Goal: Task Accomplishment & Management: Complete application form

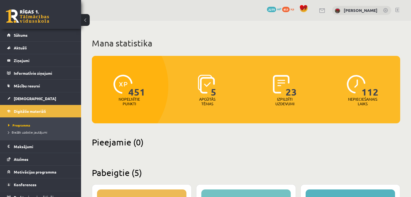
scroll to position [324, 0]
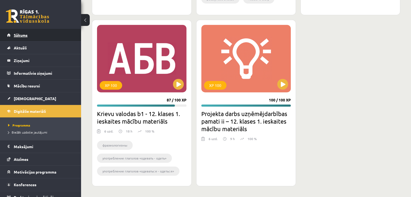
click at [37, 35] on link "Sākums" at bounding box center [40, 35] width 67 height 12
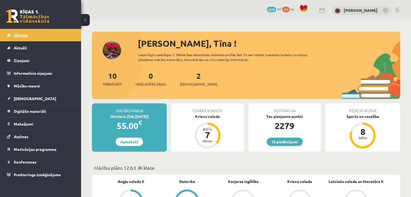
click at [16, 34] on span "Sākums" at bounding box center [21, 35] width 14 height 5
click at [23, 101] on link "[DEMOGRAPHIC_DATA]" at bounding box center [40, 98] width 67 height 12
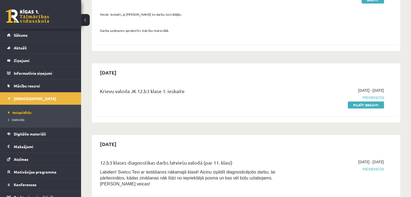
scroll to position [108, 0]
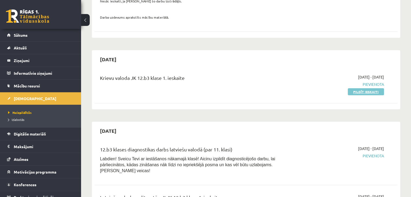
click at [364, 94] on link "Pildīt ieskaiti" at bounding box center [365, 91] width 36 height 7
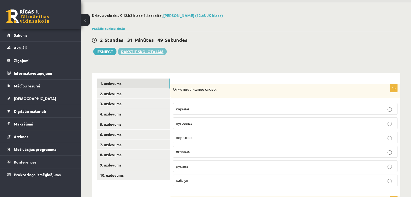
scroll to position [27, 0]
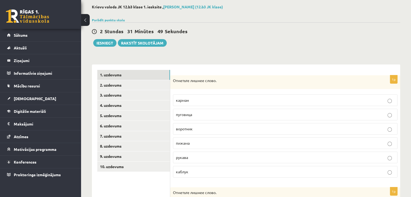
click at [113, 15] on div at bounding box center [246, 13] width 308 height 5
click at [114, 18] on link "Parādīt punktu skalu" at bounding box center [108, 20] width 33 height 4
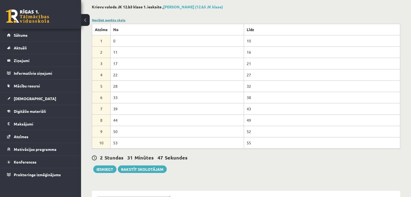
click at [115, 19] on link "Noslēpt punktu skalu" at bounding box center [108, 20] width 33 height 4
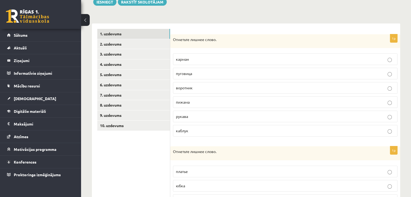
scroll to position [81, 0]
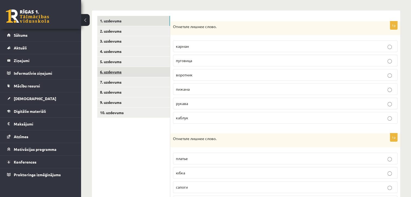
drag, startPoint x: 193, startPoint y: 77, endPoint x: 170, endPoint y: 75, distance: 23.6
click at [170, 75] on div "**********" at bounding box center [246, 170] width 308 height 319
click at [176, 74] on span "воротник" at bounding box center [184, 74] width 17 height 5
drag, startPoint x: 176, startPoint y: 74, endPoint x: 190, endPoint y: 76, distance: 13.9
click at [190, 76] on span "воротник" at bounding box center [184, 74] width 17 height 5
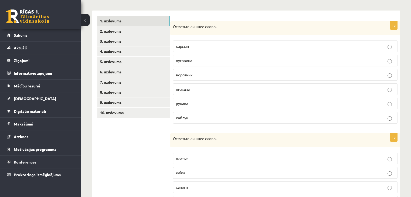
click at [215, 115] on p "каблук" at bounding box center [285, 118] width 218 height 6
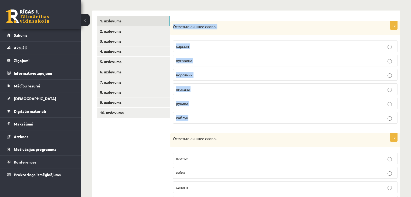
drag, startPoint x: 172, startPoint y: 25, endPoint x: 218, endPoint y: 117, distance: 102.8
click at [218, 117] on div "1p Отметьте лишнее слово. карман пуговица воротник пижама рукава каблук" at bounding box center [285, 74] width 230 height 107
copy div "Отметьте лишнее слово. карман пуговица воротник пижама рукава каблук"
click at [286, 127] on div "1p Отметьте лишнее слово. карман пуговица воротник пижама рукава каблук" at bounding box center [285, 74] width 230 height 107
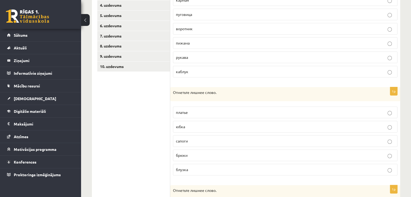
scroll to position [162, 0]
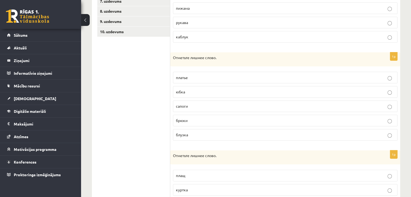
click at [279, 107] on p "сапоги" at bounding box center [285, 106] width 218 height 6
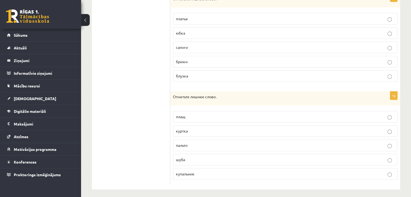
scroll to position [222, 0]
click at [256, 173] on label "купальник" at bounding box center [285, 173] width 224 height 12
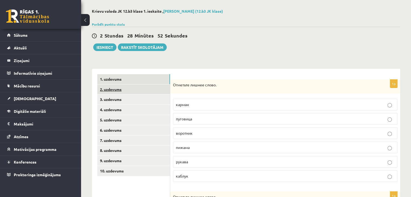
scroll to position [0, 0]
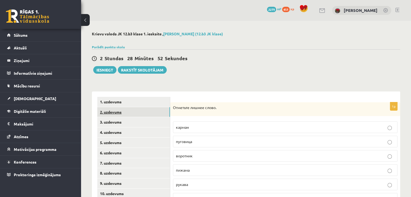
click at [139, 117] on link "2. uzdevums" at bounding box center [133, 112] width 73 height 10
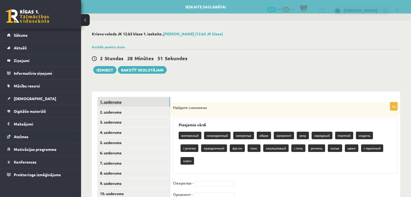
click at [140, 103] on link "1. uzdevums" at bounding box center [133, 102] width 73 height 10
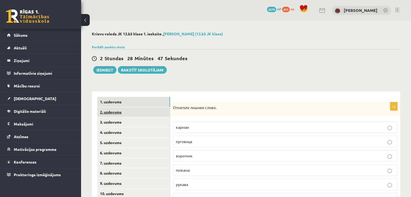
click at [162, 109] on link "2. uzdevums" at bounding box center [133, 112] width 73 height 10
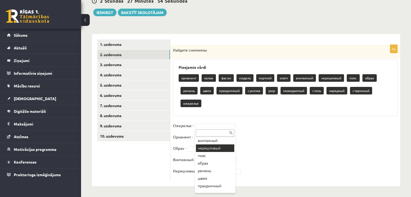
scroll to position [81, 0]
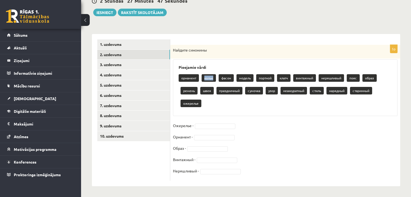
drag, startPoint x: 205, startPoint y: 78, endPoint x: 212, endPoint y: 77, distance: 7.8
click at [212, 77] on p "колье" at bounding box center [208, 78] width 14 height 8
copy p "колье"
drag, startPoint x: 172, startPoint y: 125, endPoint x: 192, endPoint y: 126, distance: 19.7
click at [192, 126] on div "5p Найдите синонимы Pieejamie vārdi орнамент колье фасон модель портной клатч в…" at bounding box center [285, 113] width 230 height 136
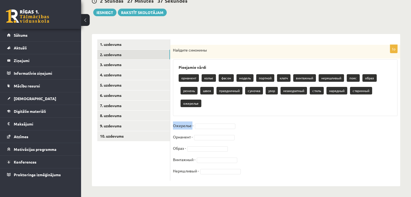
copy p "Ожерелье"
click at [204, 122] on fieldset "Ожерелье - Орнамент - Образ - Винтажный - Неряшливый -" at bounding box center [285, 149] width 224 height 57
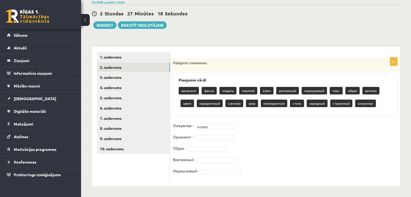
click at [217, 140] on fieldset "Ожерелье - колье ***** Орнамент - Образ - Винтажный - Неряшливый -" at bounding box center [285, 149] width 224 height 57
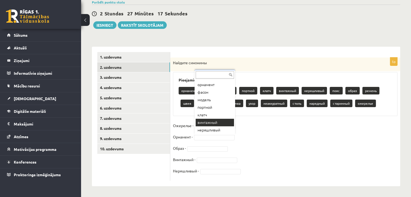
scroll to position [97, 0]
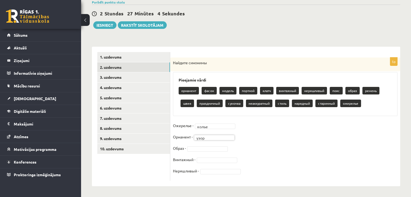
click at [294, 137] on fieldset "Ожерелье - колье ***** Орнамент - узор **** Образ - Винтажный - Неряшливый -" at bounding box center [285, 149] width 224 height 57
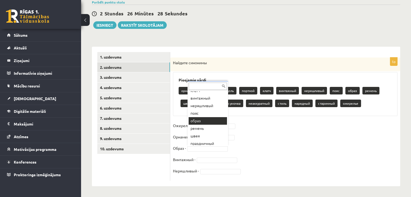
scroll to position [90, 0]
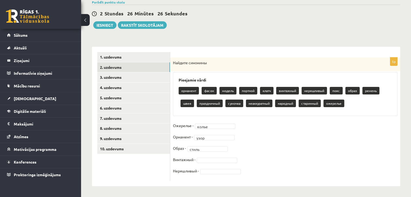
click at [246, 162] on fieldset "Ожерелье - колье ***** Орнамент - узор **** Образ - стиль ***** Винтажный - Нер…" at bounding box center [285, 149] width 224 height 57
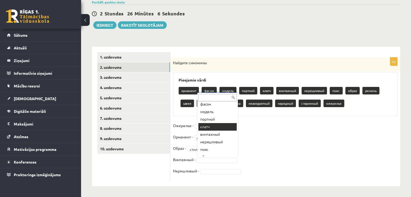
scroll to position [27, 0]
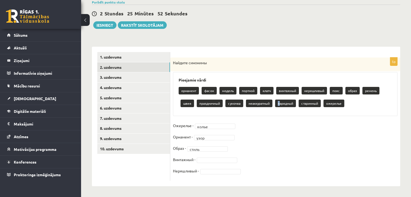
click at [279, 103] on p "нарядный" at bounding box center [285, 104] width 21 height 8
drag, startPoint x: 305, startPoint y: 91, endPoint x: 319, endPoint y: 92, distance: 14.6
click at [324, 91] on p "неряшливый" at bounding box center [313, 91] width 25 height 8
copy p "неряшливый"
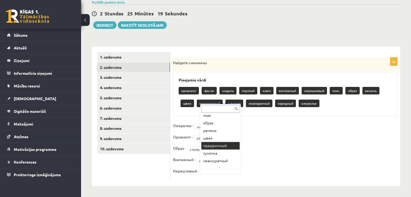
scroll to position [74, 0]
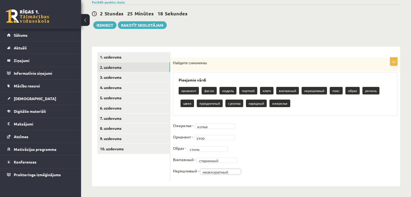
click at [283, 167] on fieldset "**********" at bounding box center [285, 149] width 224 height 57
click at [160, 76] on link "3. uzdevums" at bounding box center [133, 77] width 73 height 10
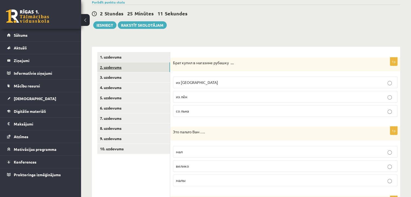
click at [160, 69] on link "2. uzdevums" at bounding box center [133, 67] width 73 height 10
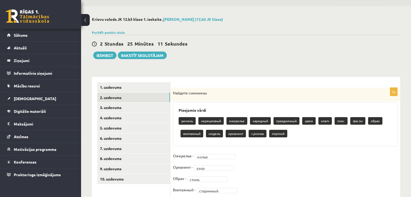
scroll to position [0, 0]
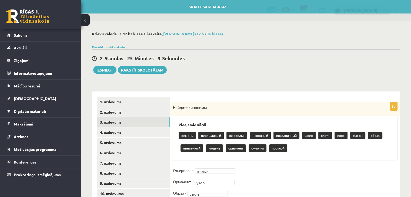
click at [147, 119] on link "3. uzdevums" at bounding box center [133, 122] width 73 height 10
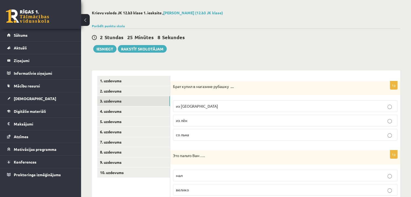
scroll to position [54, 0]
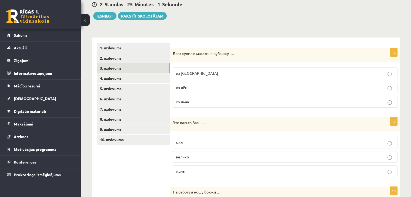
click at [226, 70] on label "из льна" at bounding box center [285, 73] width 224 height 12
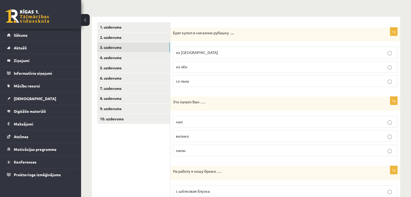
scroll to position [108, 0]
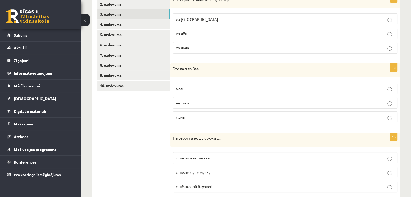
click at [227, 101] on p "велико" at bounding box center [285, 103] width 218 height 6
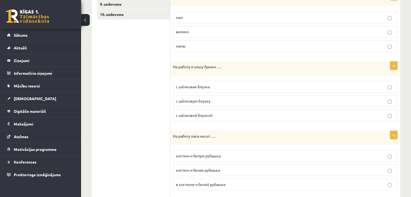
scroll to position [189, 0]
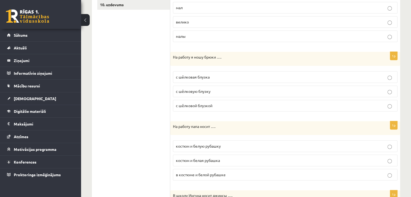
drag, startPoint x: 236, startPoint y: 107, endPoint x: 236, endPoint y: 111, distance: 3.8
click at [236, 108] on label "с шёлковой блузкой" at bounding box center [285, 106] width 224 height 12
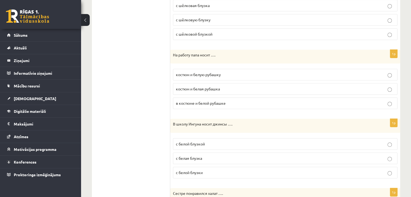
scroll to position [270, 0]
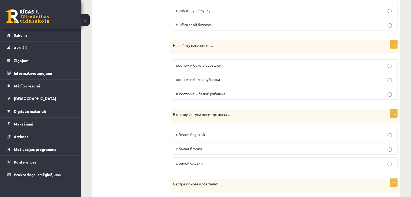
click at [205, 65] on span "костюм и белую рубашку" at bounding box center [198, 65] width 45 height 5
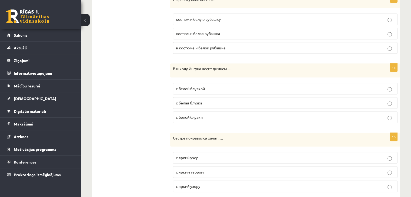
scroll to position [324, 0]
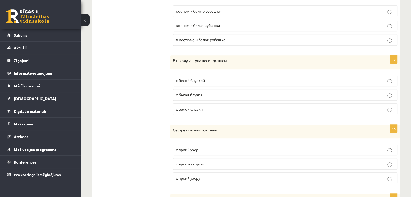
click at [235, 81] on p "с белой блузкой" at bounding box center [285, 81] width 218 height 6
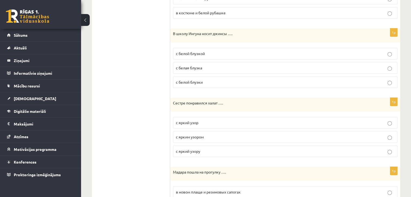
scroll to position [405, 0]
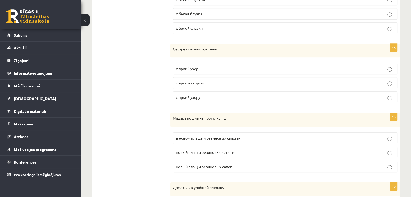
click at [202, 82] on span "с ярким узором" at bounding box center [190, 82] width 28 height 5
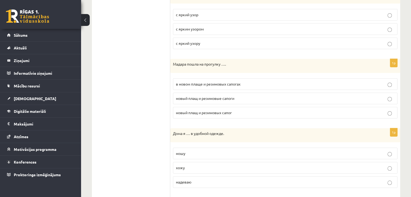
click at [203, 82] on span "в новом плаще и резиновых сапогах" at bounding box center [208, 84] width 65 height 5
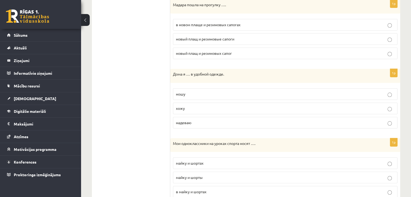
scroll to position [540, 0]
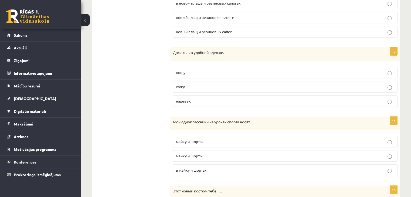
click at [229, 81] on label "хожу" at bounding box center [285, 87] width 224 height 12
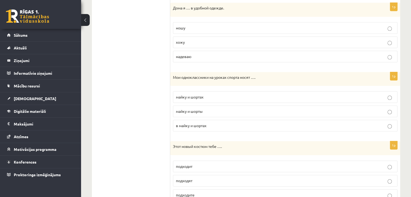
scroll to position [594, 0]
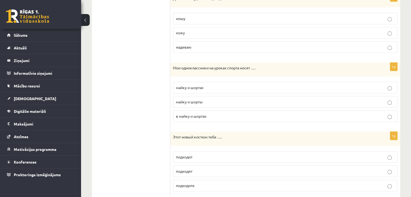
click at [219, 102] on p "майку и шорты" at bounding box center [285, 102] width 218 height 6
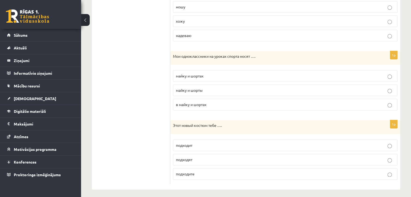
click at [238, 143] on p "подходит" at bounding box center [285, 146] width 218 height 6
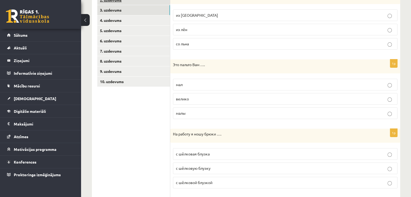
scroll to position [0, 0]
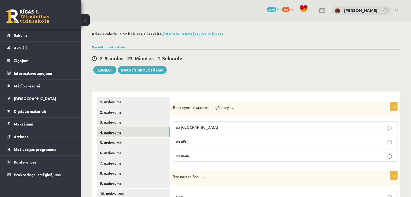
click at [140, 132] on link "4. uzdevums" at bounding box center [133, 132] width 73 height 10
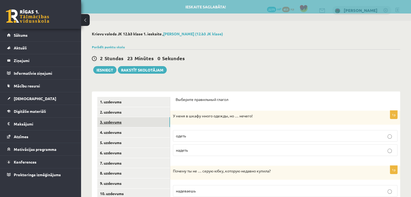
click at [144, 123] on link "3. uzdevums" at bounding box center [133, 122] width 73 height 10
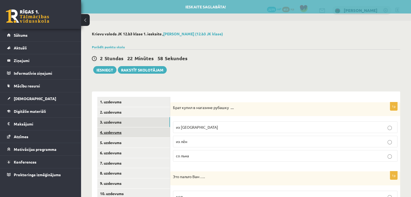
click at [154, 135] on link "4. uzdevums" at bounding box center [133, 132] width 73 height 10
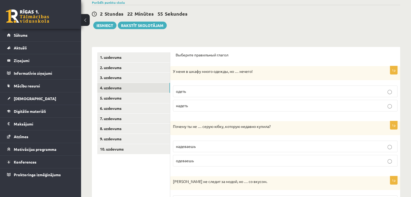
scroll to position [54, 0]
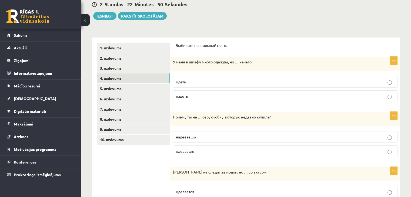
click at [238, 95] on p "надеть" at bounding box center [285, 96] width 218 height 6
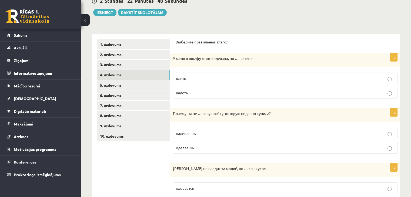
scroll to position [108, 0]
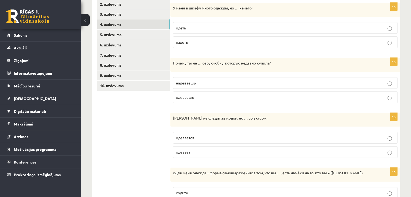
click at [260, 97] on p "одеваешь" at bounding box center [285, 97] width 218 height 6
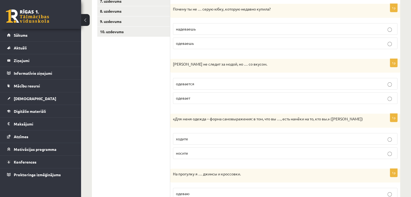
click at [234, 80] on label "одевается" at bounding box center [285, 84] width 224 height 12
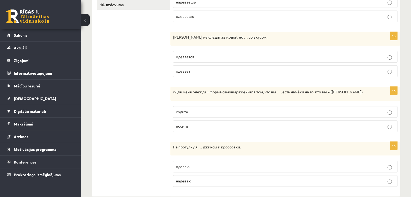
scroll to position [198, 0]
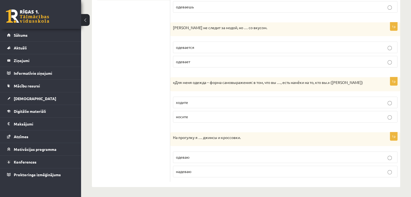
drag, startPoint x: 257, startPoint y: 101, endPoint x: 257, endPoint y: 105, distance: 4.3
click at [257, 101] on p "ходите" at bounding box center [285, 103] width 218 height 6
click at [260, 116] on p "носите" at bounding box center [285, 117] width 218 height 6
drag, startPoint x: 172, startPoint y: 135, endPoint x: 212, endPoint y: 168, distance: 51.6
click at [212, 168] on div "1p На прогулку я … джинсы и кроссовки. одеваю надеваю" at bounding box center [285, 157] width 230 height 50
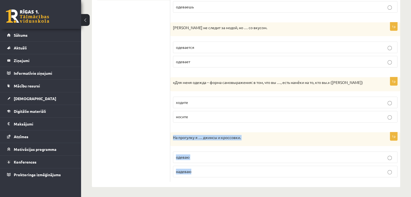
copy div "На прогулку я … джинсы и кроссовки. одеваю надеваю"
drag, startPoint x: 225, startPoint y: 153, endPoint x: 232, endPoint y: 167, distance: 15.6
click at [225, 153] on label "одеваю" at bounding box center [285, 157] width 224 height 12
click at [234, 169] on p "надеваю" at bounding box center [285, 172] width 218 height 6
click at [239, 141] on div "На прогулку я … джинсы и кроссовки." at bounding box center [285, 139] width 230 height 14
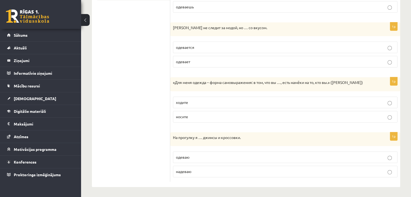
scroll to position [0, 0]
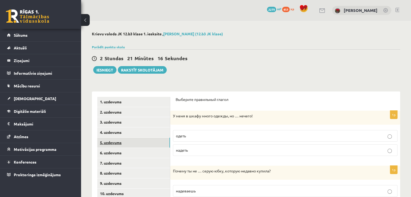
click at [160, 145] on link "5. uzdevums" at bounding box center [133, 143] width 73 height 10
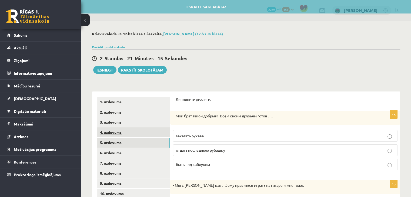
click at [153, 130] on link "4. uzdevums" at bounding box center [133, 132] width 73 height 10
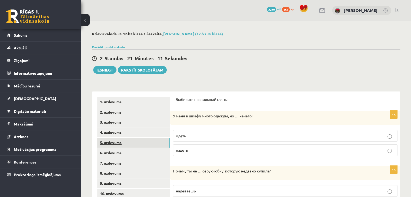
click at [155, 144] on link "5. uzdevums" at bounding box center [133, 143] width 73 height 10
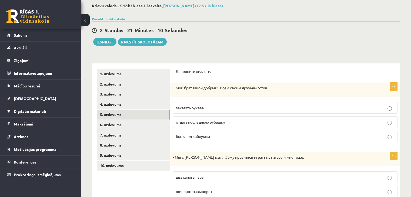
scroll to position [81, 0]
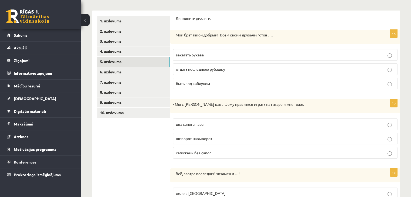
click at [245, 70] on p "отдать последнюю рубашку" at bounding box center [285, 69] width 218 height 6
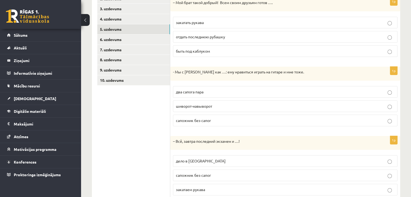
scroll to position [131, 0]
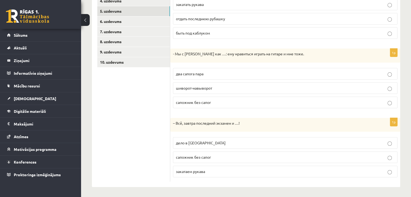
click at [242, 75] on p "два сапога пара" at bounding box center [285, 74] width 218 height 6
click at [256, 172] on p "закатаем рукава" at bounding box center [285, 172] width 218 height 6
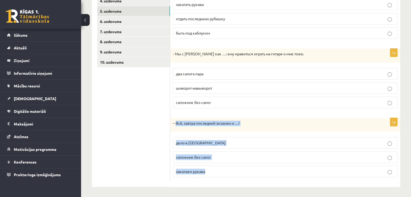
drag, startPoint x: 175, startPoint y: 121, endPoint x: 233, endPoint y: 169, distance: 75.3
click at [233, 169] on div "1p – Всё, завтра последний экзамен и …! дело в шляпе сапожник без сапог закатае…" at bounding box center [285, 150] width 230 height 64
copy div "Всё, завтра последний экзамен и …! дело в шляпе сапожник без сапог закатаем рук…"
click at [194, 140] on span "дело в шляпе" at bounding box center [201, 142] width 50 height 5
click at [190, 139] on label "дело в шляпе" at bounding box center [285, 143] width 224 height 12
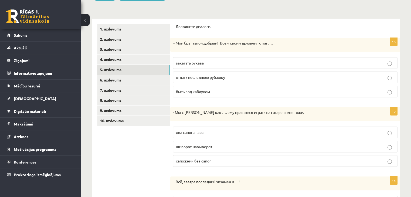
scroll to position [0, 0]
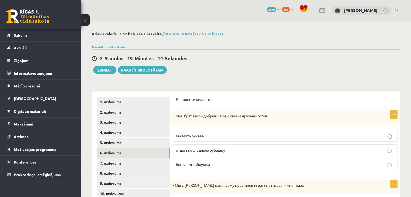
click at [140, 153] on link "6. uzdevums" at bounding box center [133, 153] width 73 height 10
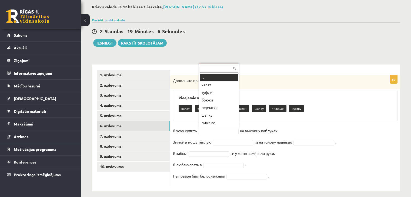
scroll to position [6, 0]
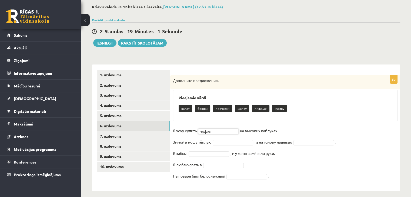
click at [232, 145] on fieldset "Я хочу купить туфли ***** на высоких каблуках. Зимой я ношу тёплую , а на голов…" at bounding box center [285, 155] width 224 height 57
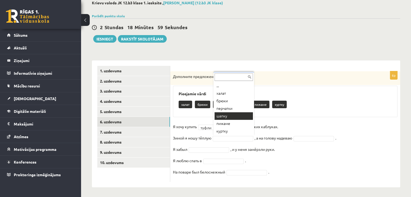
scroll to position [32, 0]
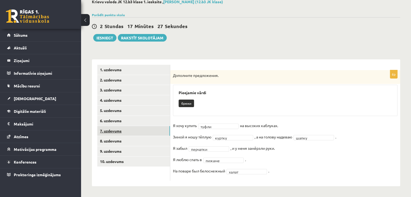
click at [127, 129] on link "7. uzdevums" at bounding box center [133, 131] width 73 height 10
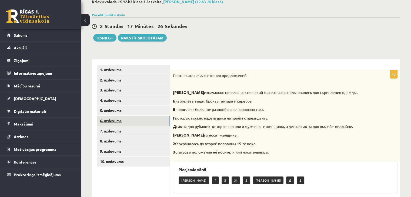
click at [123, 121] on link "6. uzdevums" at bounding box center [133, 121] width 73 height 10
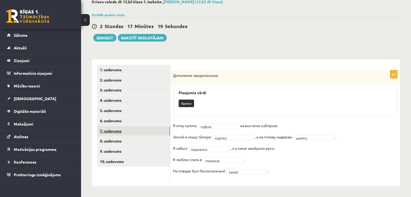
click at [130, 129] on link "7. uzdevums" at bounding box center [133, 131] width 73 height 10
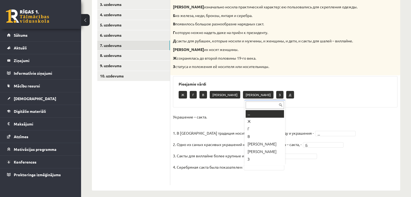
scroll to position [6, 0]
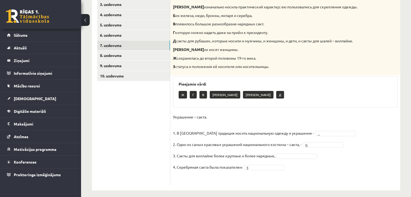
drag, startPoint x: 291, startPoint y: 162, endPoint x: 288, endPoint y: 155, distance: 7.9
click at [291, 162] on fieldset "Украшение – сакта. 1. В Латвии традиция носить национальную одежду и украшения …" at bounding box center [285, 148] width 224 height 70
drag, startPoint x: 295, startPoint y: 8, endPoint x: 343, endPoint y: 6, distance: 48.3
click at [343, 6] on p "А изначально носила практический характер: ею пользовались для скрепления одежд…" at bounding box center [271, 6] width 197 height 5
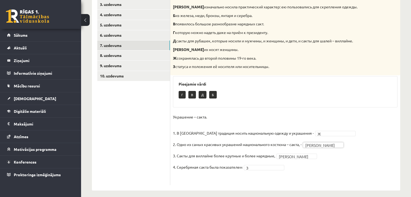
click at [315, 175] on fieldset "Украшение – сакта. 1. В Латвии традиция носить национальную одежду и украшения …" at bounding box center [285, 148] width 224 height 70
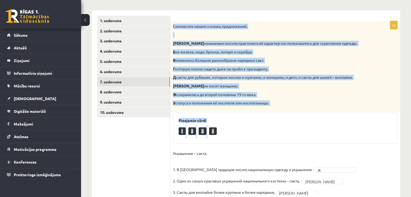
scroll to position [122, 0]
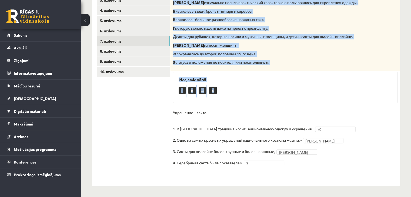
drag, startPoint x: 172, startPoint y: 70, endPoint x: 273, endPoint y: 62, distance: 102.1
click at [273, 62] on div "Соотнесите начало и конец предложений. А изначально носила практический характе…" at bounding box center [285, 25] width 230 height 91
copy div "Соотнесите начало и конец предложений. А изначально носила практический характе…"
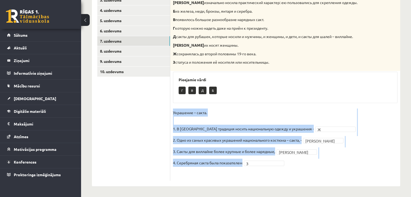
drag, startPoint x: 172, startPoint y: 112, endPoint x: 245, endPoint y: 163, distance: 88.6
click at [245, 163] on div "4p Соотнесите начало и конец предложений. А изначально носила практический хара…" at bounding box center [285, 80] width 230 height 201
copy fieldset "Украшение – сакта. 1. В Латвии традиция носить национальную одежду и украшения …"
click at [277, 113] on p "Украшение – сакта. 1. В Латвии традиция носить национальную одежду и украшения -" at bounding box center [243, 121] width 141 height 24
click at [279, 128] on p "Украшение – сакта. 1. В Латвии традиция носить национальную одежду и украшения -" at bounding box center [243, 121] width 141 height 24
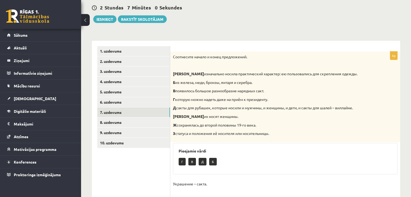
scroll to position [0, 0]
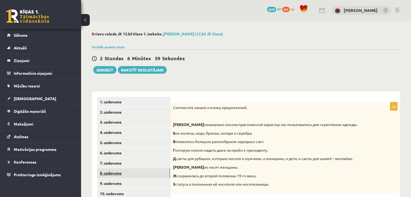
click at [114, 175] on link "8. uzdevums" at bounding box center [133, 173] width 73 height 10
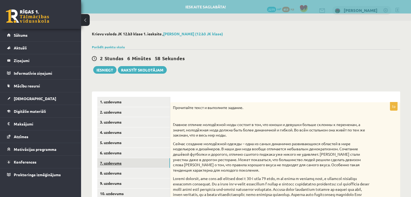
click at [135, 163] on link "7. uzdevums" at bounding box center [133, 163] width 73 height 10
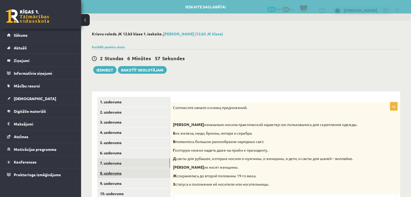
click at [132, 171] on link "8. uzdevums" at bounding box center [133, 173] width 73 height 10
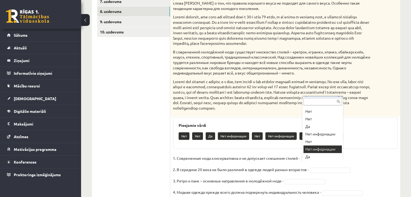
scroll to position [6, 0]
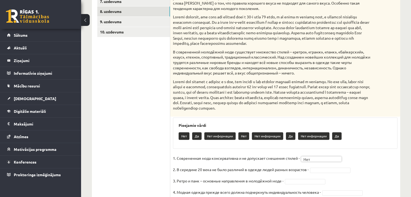
click at [337, 185] on fieldset "1. Современная мода консервативна и не допускает смешения стилей - Нет *** 2. В…" at bounding box center [285, 182] width 224 height 57
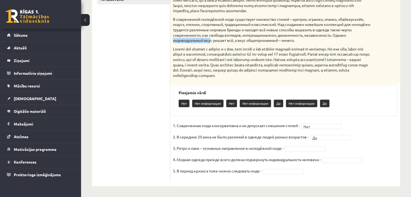
drag, startPoint x: 203, startPoint y: 39, endPoint x: 248, endPoint y: 40, distance: 45.1
click at [243, 40] on p "В современной молодёжной моде существует множество стилей – «ретро», «гранж», «…" at bounding box center [271, 30] width 197 height 26
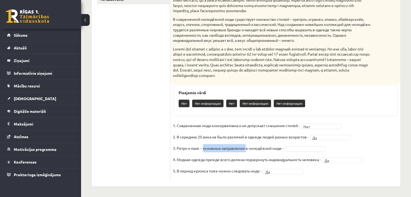
drag, startPoint x: 204, startPoint y: 148, endPoint x: 246, endPoint y: 151, distance: 42.4
click at [246, 151] on p "3. Ретро и панк – основные направления в молодёжной моде -" at bounding box center [228, 148] width 110 height 8
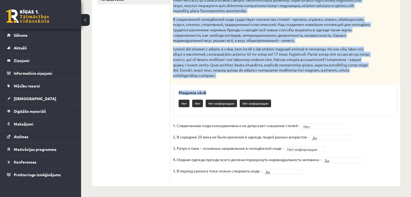
scroll to position [200, 0]
drag, startPoint x: 174, startPoint y: 42, endPoint x: 336, endPoint y: 74, distance: 165.3
copy div "Прочитайте текст и выполните задание. Главное отличие молодёжной моды состоит в…"
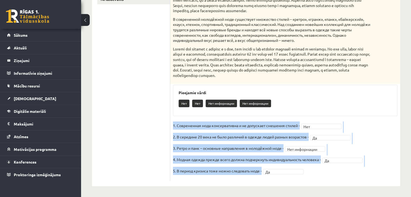
drag, startPoint x: 172, startPoint y: 124, endPoint x: 264, endPoint y: 170, distance: 102.4
click at [264, 170] on div "**********" at bounding box center [285, 44] width 230 height 273
copy fieldset "1. Современная мода консервативна и не допускает смешения стилей - Нет 2. В сер…"
click at [294, 163] on fieldset "**********" at bounding box center [285, 149] width 224 height 57
click at [291, 159] on p "4. Модная одежда прежде всего должна подчеркнуть индивидуальность человека -" at bounding box center [247, 159] width 148 height 8
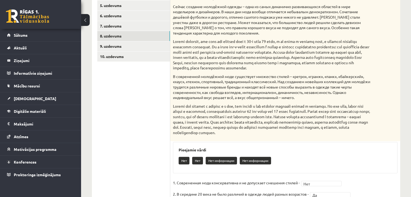
scroll to position [92, 0]
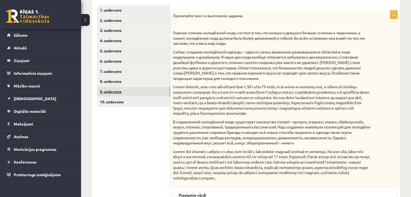
click at [149, 92] on link "9. uzdevums" at bounding box center [133, 92] width 73 height 10
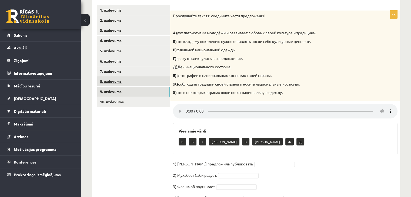
click at [141, 82] on link "8. uzdevums" at bounding box center [133, 81] width 73 height 10
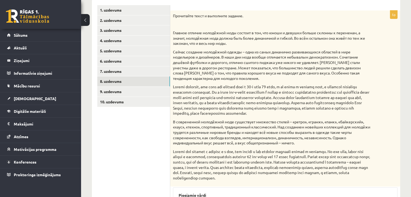
scroll to position [0, 0]
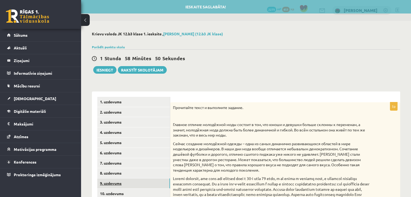
click at [132, 186] on link "9. uzdevums" at bounding box center [133, 183] width 73 height 10
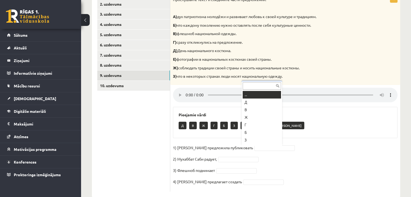
scroll to position [6, 0]
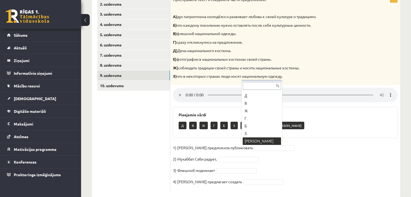
drag, startPoint x: 264, startPoint y: 140, endPoint x: 253, endPoint y: 135, distance: 12.0
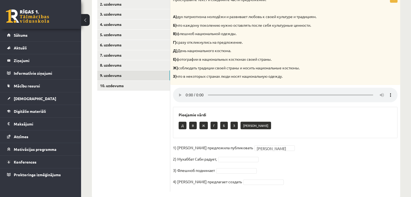
click at [322, 154] on fieldset "1) Девушка предложила публиковать Е * 2) Мухаббат Саби радует, 3) Флешмоб подни…" at bounding box center [285, 166] width 224 height 45
click at [291, 158] on fieldset "1) Девушка предложила публиковать Е * 2) Мухаббат Саби радует, З * 3) Флешмоб п…" at bounding box center [285, 166] width 224 height 45
drag, startPoint x: 310, startPoint y: 162, endPoint x: 314, endPoint y: 166, distance: 6.0
click at [311, 162] on fieldset "1) Девушка предложила публиковать Е * 2) Мухаббат Саби радует, З * 3) Флешмоб п…" at bounding box center [285, 166] width 224 height 45
click at [237, 179] on fieldset "1) Девушка предложила публиковать Е * 2) Мухаббат Саби радует, З * 3) Флешмоб п…" at bounding box center [285, 166] width 224 height 45
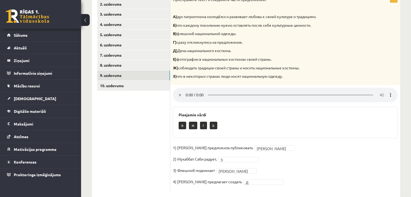
click at [305, 165] on fieldset "1) Девушка предложила публиковать Е * 2) Мухаббат Саби радует, З * 3) Флешмоб п…" at bounding box center [285, 166] width 224 height 45
click at [131, 82] on link "10. uzdevums" at bounding box center [133, 86] width 73 height 10
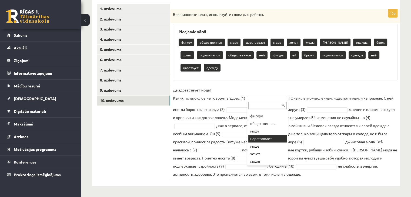
scroll to position [0, 0]
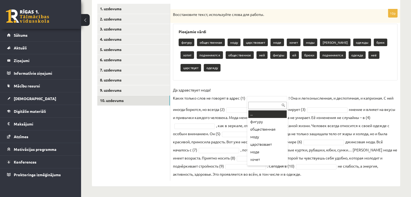
drag, startPoint x: 290, startPoint y: 41, endPoint x: 293, endPoint y: 42, distance: 3.0
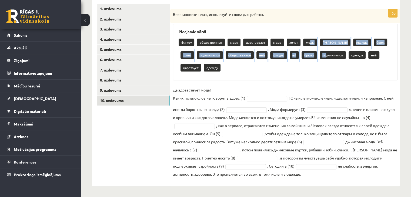
drag, startPoint x: 311, startPoint y: 41, endPoint x: 285, endPoint y: 86, distance: 51.5
click at [308, 56] on div "фигуру общественная моду царствовает моде хочет моды брюков одежды брюк хотит п…" at bounding box center [284, 56] width 213 height 38
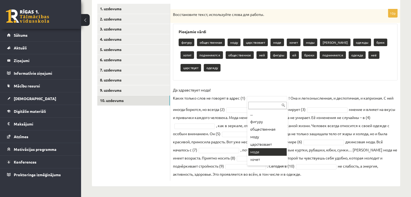
scroll to position [27, 0]
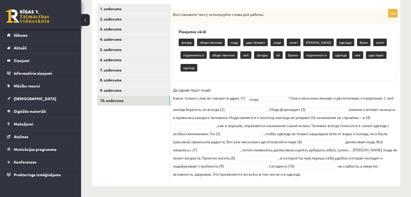
click at [219, 102] on fieldset "Да здравствует мода! Каких только слов не говорят в адрес (1) моды **** ! Она и…" at bounding box center [285, 132] width 224 height 92
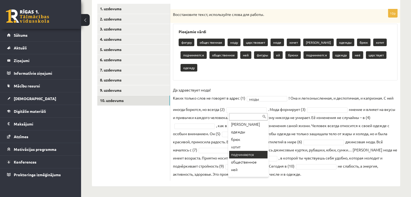
scroll to position [80, 0]
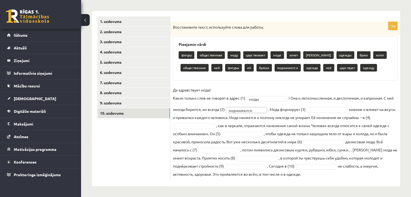
click at [266, 119] on fieldset "**********" at bounding box center [285, 132] width 224 height 92
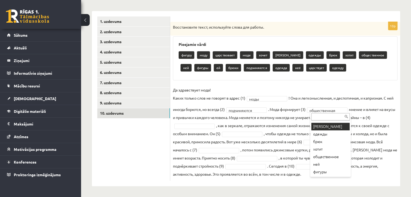
scroll to position [54, 0]
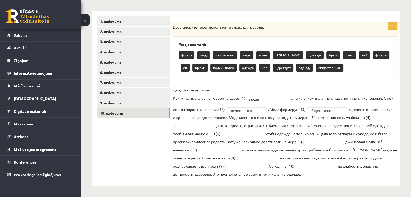
click at [189, 128] on fieldset "**********" at bounding box center [285, 132] width 224 height 92
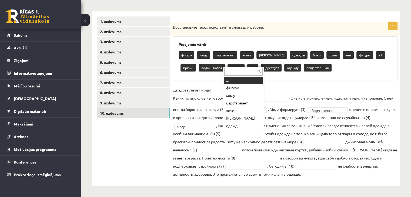
scroll to position [6, 0]
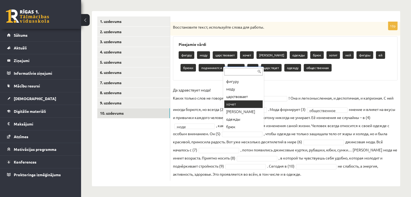
drag, startPoint x: 231, startPoint y: 108, endPoint x: 231, endPoint y: 103, distance: 4.6
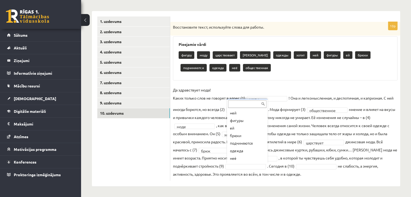
scroll to position [54, 0]
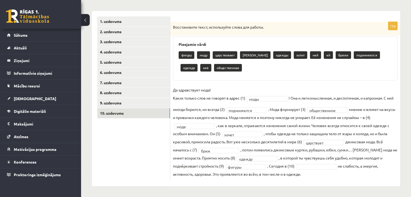
click at [301, 172] on fieldset "**********" at bounding box center [285, 132] width 224 height 92
click at [303, 162] on fieldset "**********" at bounding box center [285, 132] width 224 height 92
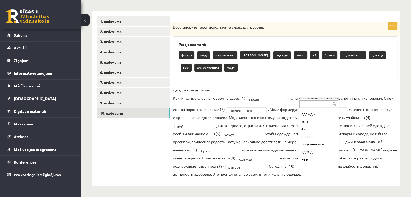
scroll to position [52, 0]
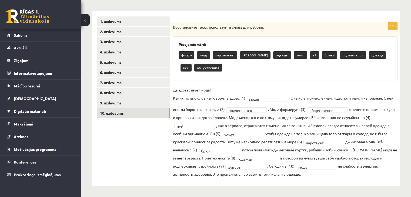
drag, startPoint x: 172, startPoint y: 89, endPoint x: 304, endPoint y: 179, distance: 160.1
click at [304, 179] on div "**********" at bounding box center [285, 101] width 230 height 159
click at [178, 170] on fieldset "**********" at bounding box center [285, 132] width 224 height 92
click at [133, 104] on link "9. uzdevums" at bounding box center [133, 103] width 73 height 10
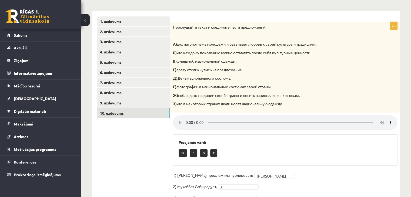
click at [144, 114] on link "10. uzdevums" at bounding box center [133, 113] width 73 height 10
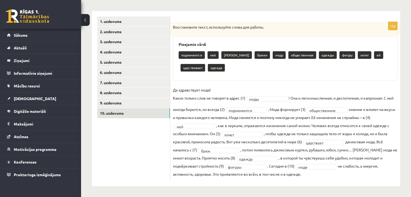
drag, startPoint x: 172, startPoint y: 90, endPoint x: 309, endPoint y: 178, distance: 162.6
click at [309, 178] on div "**********" at bounding box center [285, 101] width 230 height 159
click at [114, 20] on link "1. uzdevums" at bounding box center [133, 21] width 73 height 10
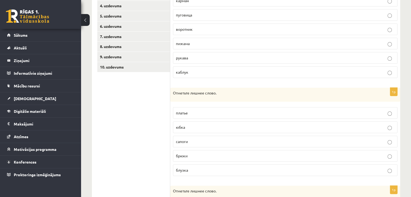
scroll to position [87, 0]
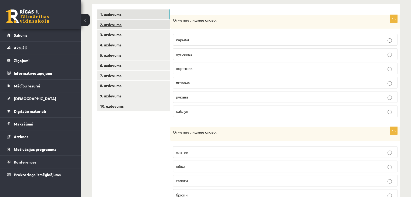
click at [142, 29] on link "2. uzdevums" at bounding box center [133, 25] width 73 height 10
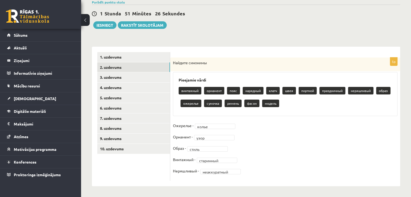
scroll to position [45, 0]
click at [151, 77] on link "3. uzdevums" at bounding box center [133, 77] width 73 height 10
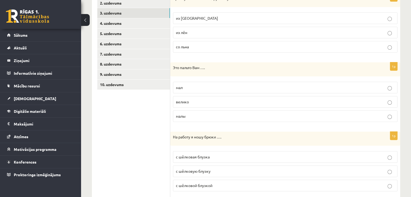
scroll to position [66, 0]
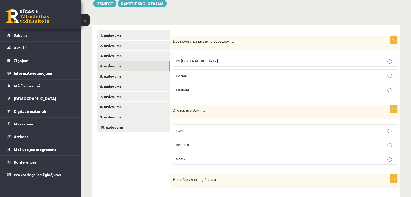
click at [144, 64] on link "4. uzdevums" at bounding box center [133, 66] width 73 height 10
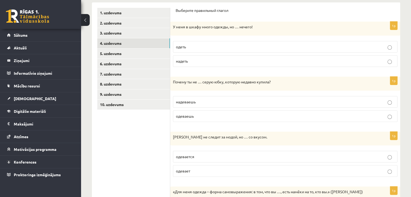
scroll to position [63, 0]
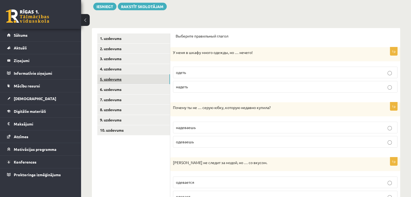
click at [149, 77] on link "5. uzdevums" at bounding box center [133, 79] width 73 height 10
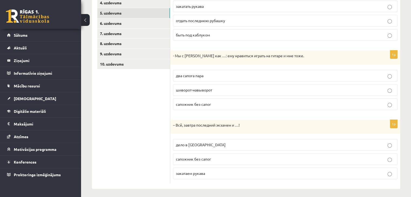
scroll to position [0, 0]
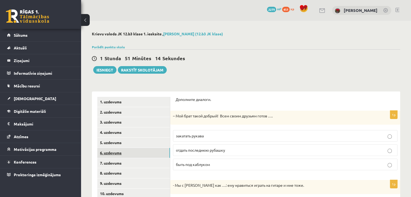
click at [149, 155] on link "6. uzdevums" at bounding box center [133, 153] width 73 height 10
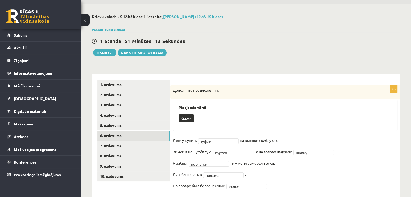
scroll to position [32, 0]
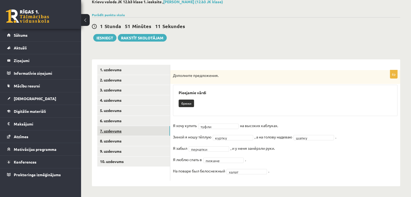
click at [148, 131] on link "7. uzdevums" at bounding box center [133, 131] width 73 height 10
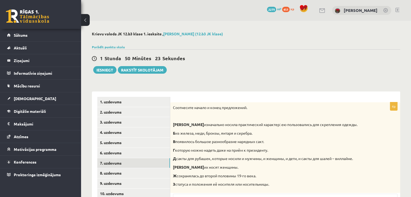
scroll to position [0, 0]
click at [97, 71] on button "Iesniegt" at bounding box center [104, 70] width 23 height 8
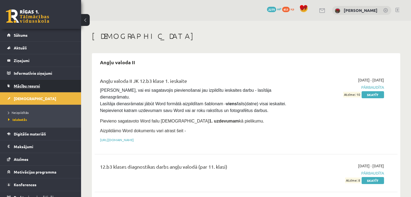
click at [35, 90] on link "Mācību resursi" at bounding box center [40, 86] width 67 height 12
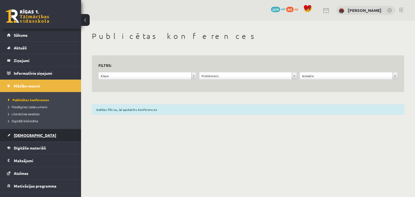
click at [25, 136] on span "[DEMOGRAPHIC_DATA]" at bounding box center [35, 135] width 42 height 5
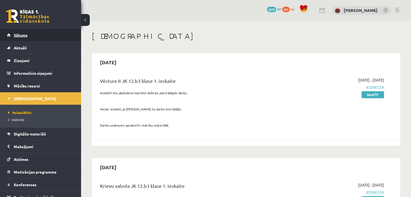
click at [15, 38] on link "Sākums" at bounding box center [40, 35] width 67 height 12
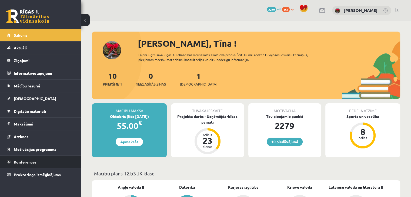
click at [33, 165] on link "Konferences" at bounding box center [40, 162] width 67 height 12
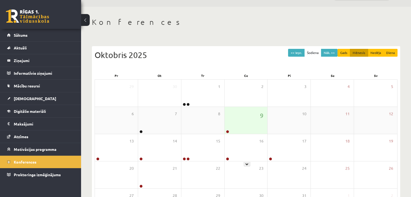
scroll to position [27, 0]
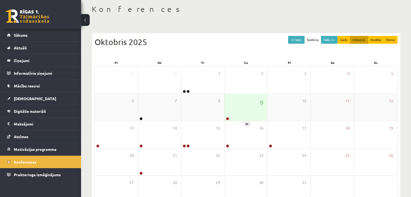
click at [250, 113] on div "9" at bounding box center [245, 107] width 43 height 27
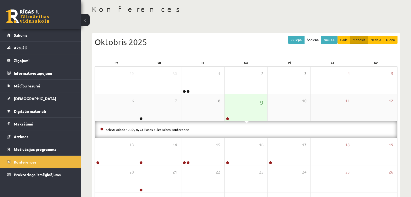
click at [265, 110] on div "9" at bounding box center [245, 107] width 43 height 27
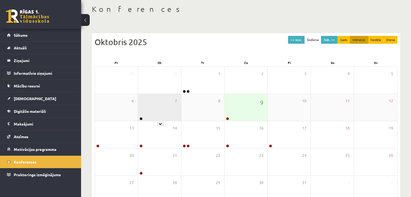
click at [167, 120] on div "7" at bounding box center [159, 107] width 43 height 27
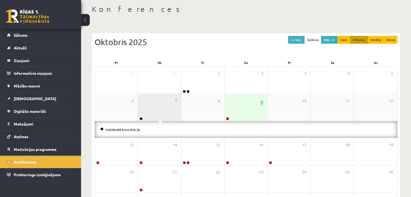
click at [167, 118] on div "7" at bounding box center [159, 107] width 43 height 27
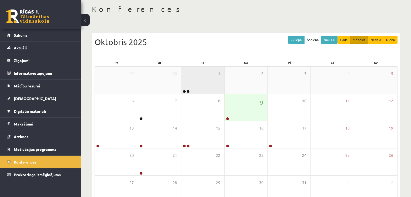
click at [208, 83] on div "1" at bounding box center [202, 80] width 43 height 27
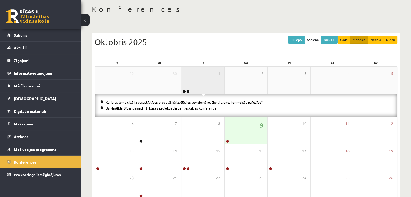
click at [185, 86] on div "1" at bounding box center [202, 80] width 43 height 27
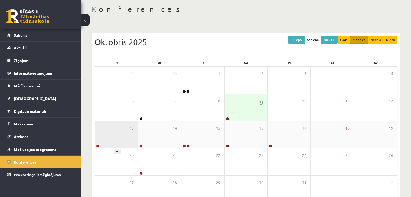
scroll to position [60, 0]
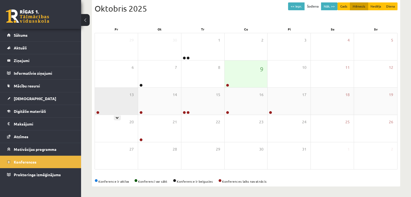
click at [126, 110] on div "13" at bounding box center [116, 101] width 43 height 27
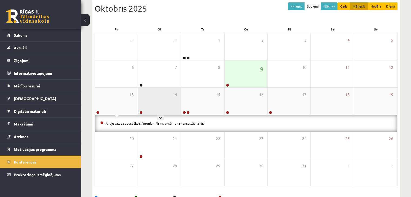
click at [160, 105] on div "14" at bounding box center [159, 101] width 43 height 27
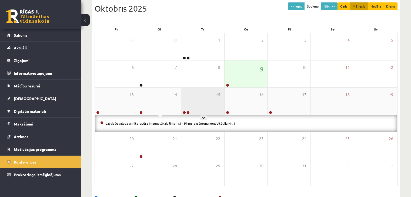
click at [207, 102] on div "15" at bounding box center [202, 101] width 43 height 27
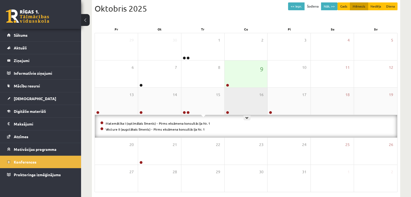
click at [240, 110] on div "16" at bounding box center [245, 101] width 43 height 27
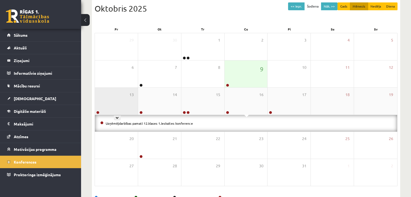
click at [125, 99] on div "13" at bounding box center [116, 101] width 43 height 27
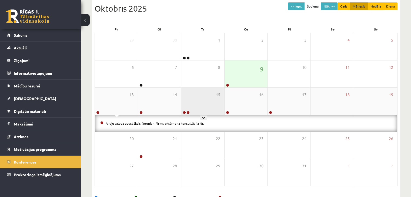
drag, startPoint x: 204, startPoint y: 101, endPoint x: 199, endPoint y: 104, distance: 6.1
click at [204, 101] on div "15" at bounding box center [202, 101] width 43 height 27
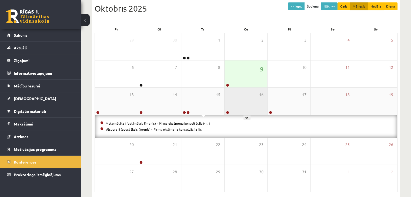
click at [229, 106] on div "16" at bounding box center [245, 101] width 43 height 27
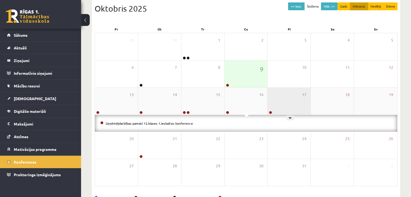
click at [273, 107] on div "17" at bounding box center [288, 101] width 43 height 27
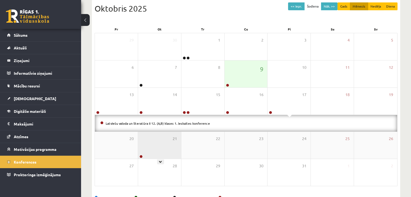
click at [153, 148] on div "21" at bounding box center [159, 145] width 43 height 27
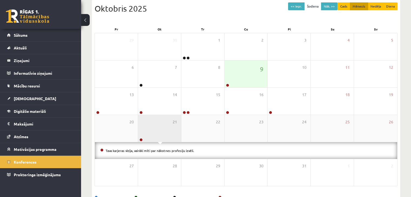
click at [161, 136] on div "21" at bounding box center [159, 128] width 43 height 27
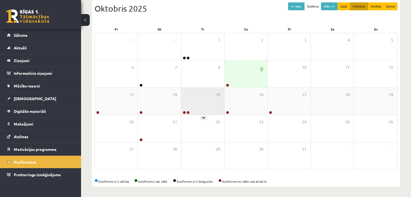
click at [195, 104] on div "15" at bounding box center [202, 101] width 43 height 27
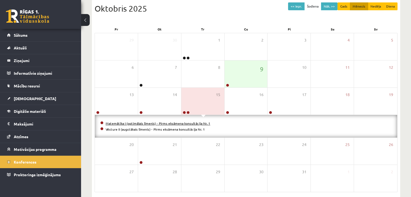
click at [157, 122] on link "Matemātika I (optimālais līmenis) - Pirms eksāmena konsultācija Nr. 1" at bounding box center [158, 123] width 104 height 4
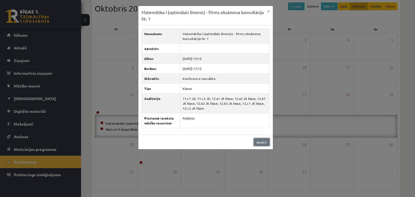
click at [265, 141] on link "Aizvērt" at bounding box center [261, 142] width 16 height 8
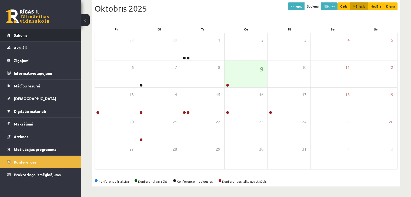
click at [32, 37] on link "Sākums" at bounding box center [40, 35] width 67 height 12
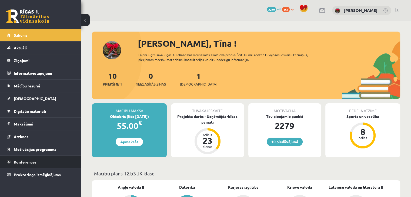
click at [27, 164] on link "Konferences" at bounding box center [40, 162] width 67 height 12
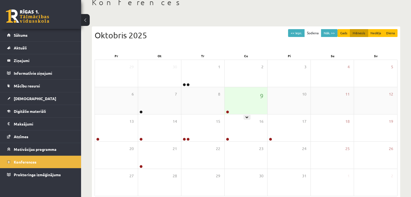
scroll to position [60, 0]
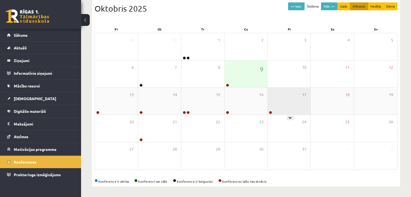
click at [278, 111] on div "17" at bounding box center [288, 101] width 43 height 27
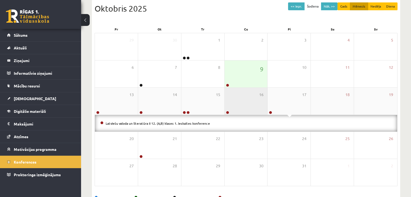
drag, startPoint x: 276, startPoint y: 110, endPoint x: 265, endPoint y: 98, distance: 16.2
click at [274, 109] on div "17" at bounding box center [288, 101] width 43 height 27
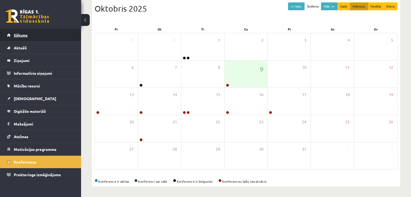
click at [39, 31] on link "Sākums" at bounding box center [40, 35] width 67 height 12
